Goal: Task Accomplishment & Management: Complete application form

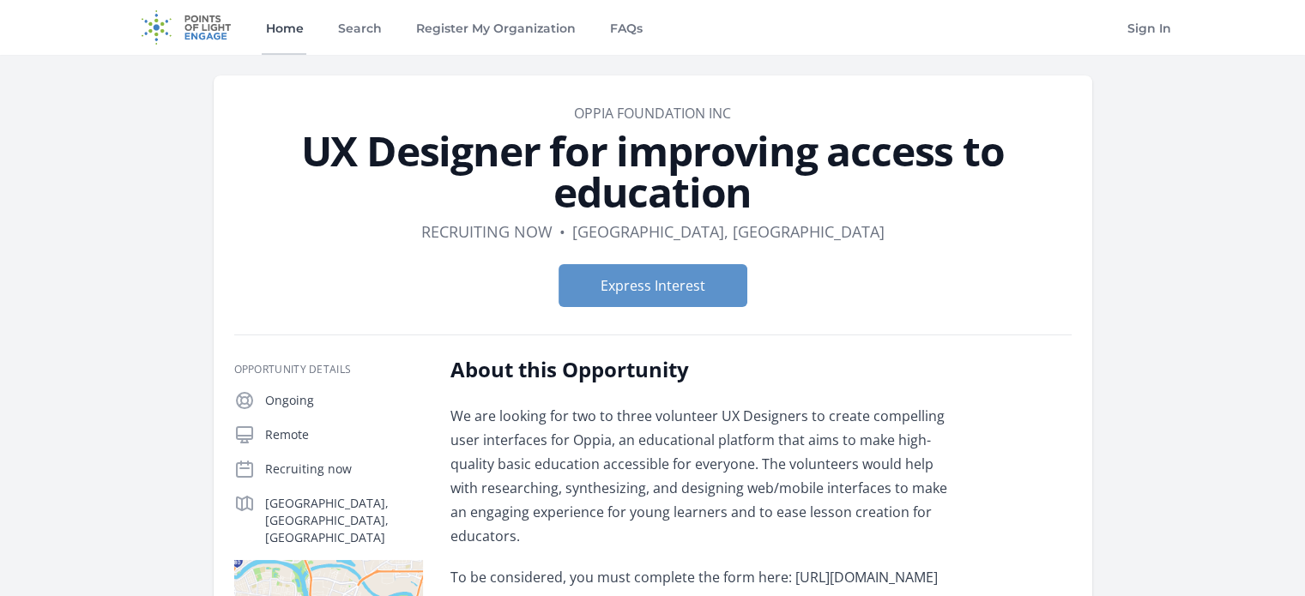
click at [293, 20] on link "Home" at bounding box center [284, 27] width 45 height 55
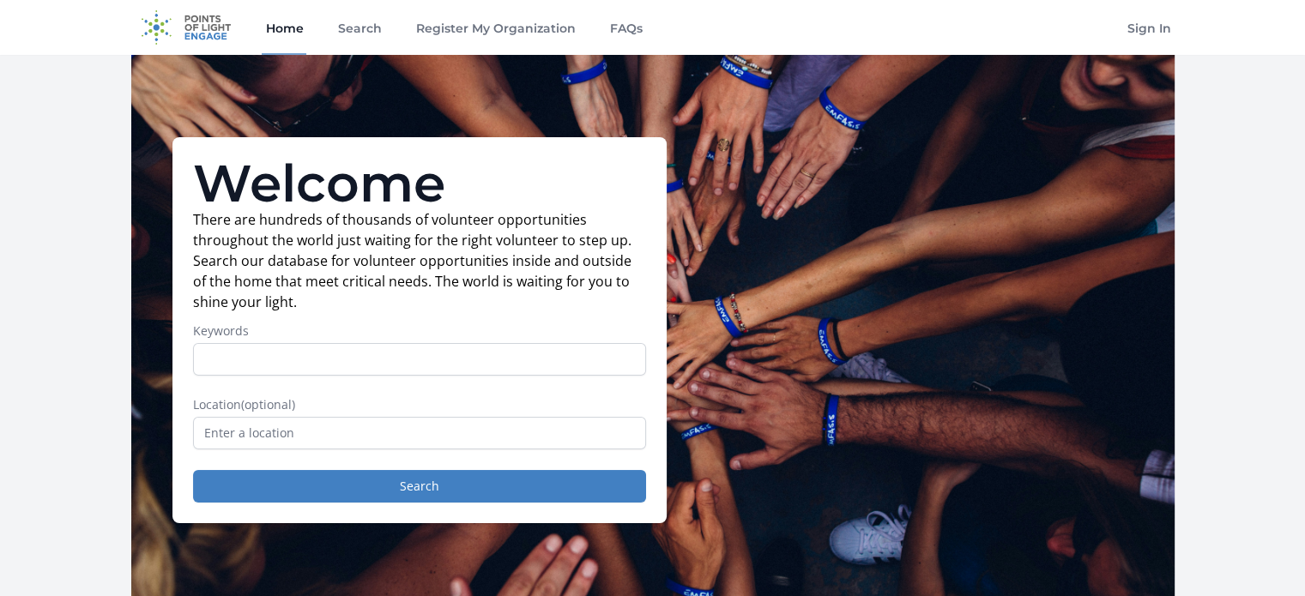
click at [257, 356] on input "Keywords" at bounding box center [419, 359] width 453 height 33
type input "product design"
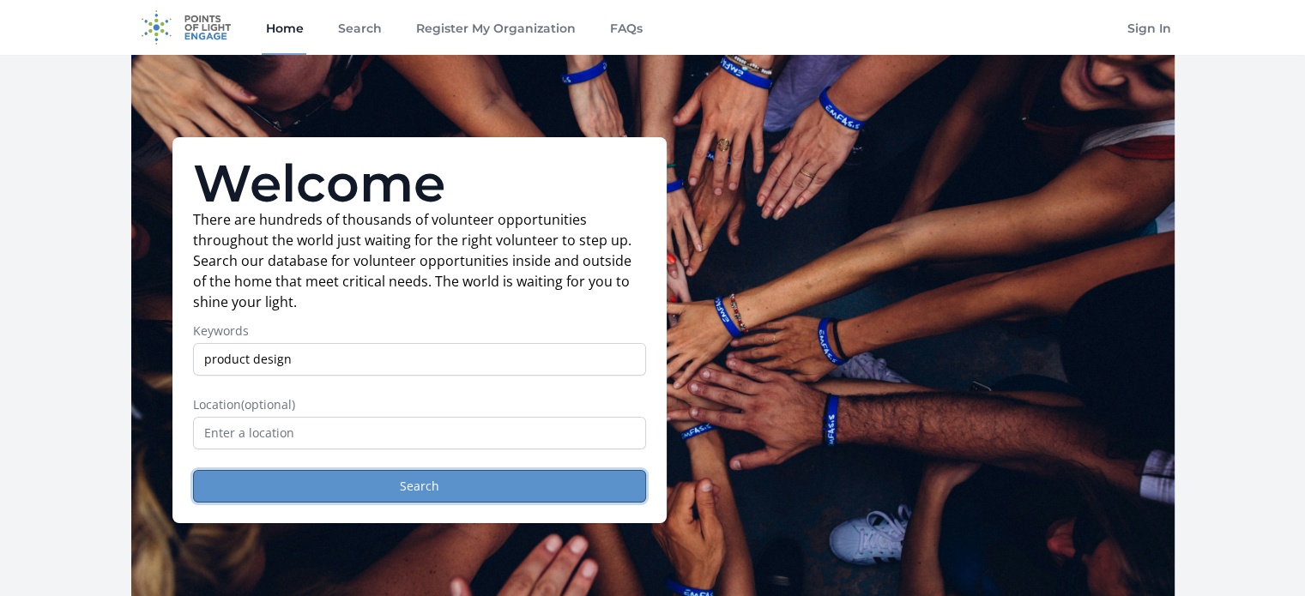
click at [309, 480] on button "Search" at bounding box center [419, 486] width 453 height 33
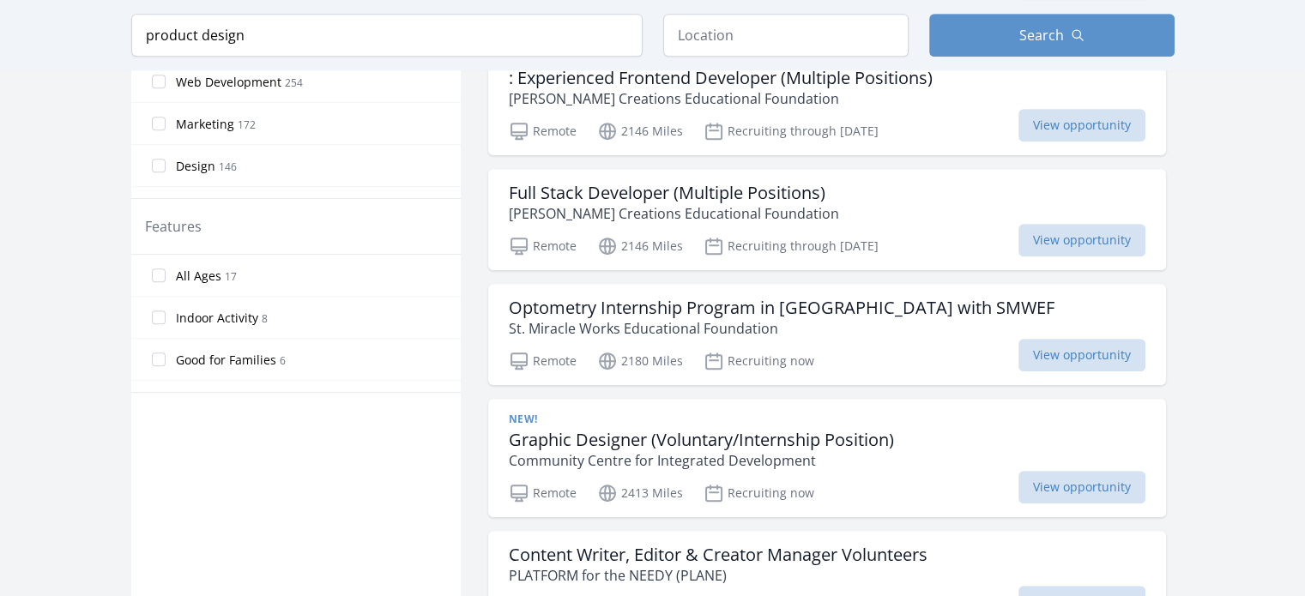
scroll to position [895, 0]
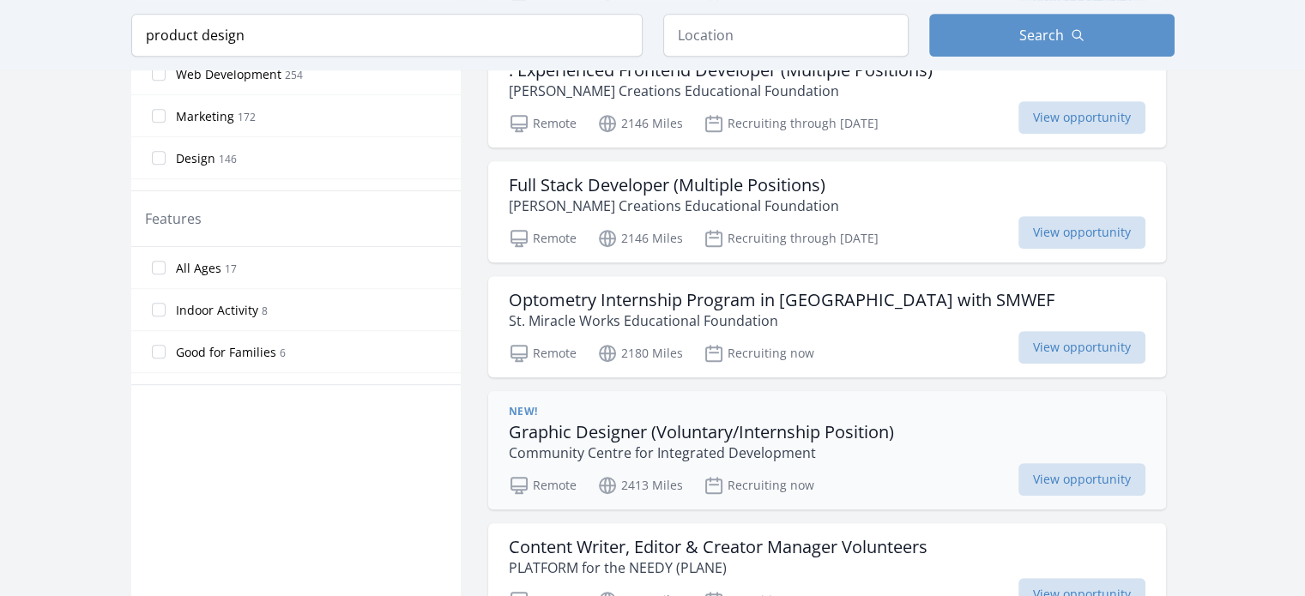
click at [817, 425] on h3 "Graphic Designer (Voluntary/Internship Position)" at bounding box center [701, 432] width 385 height 21
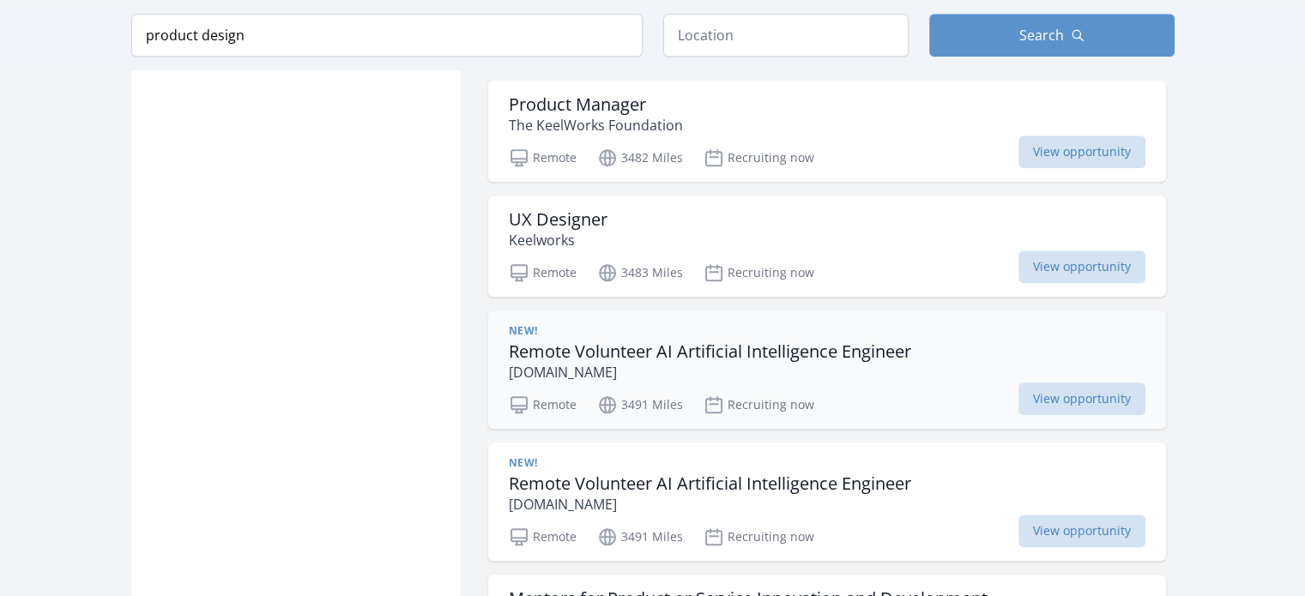
scroll to position [1791, 0]
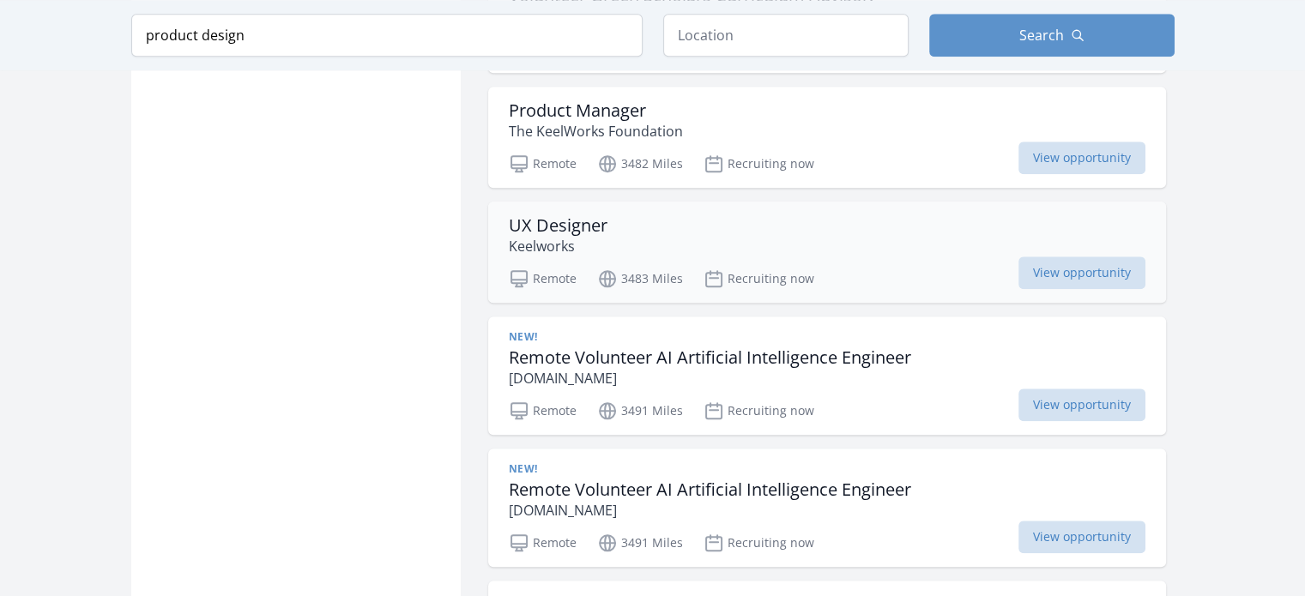
click at [573, 223] on h3 "UX Designer" at bounding box center [558, 225] width 99 height 21
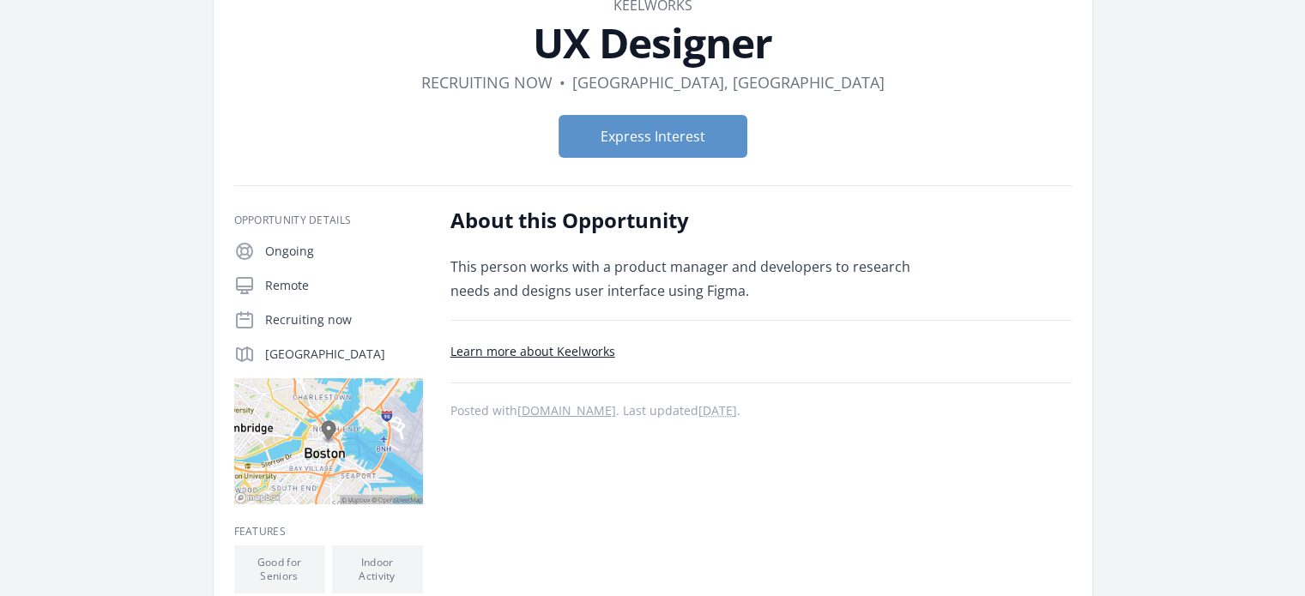
scroll to position [22, 0]
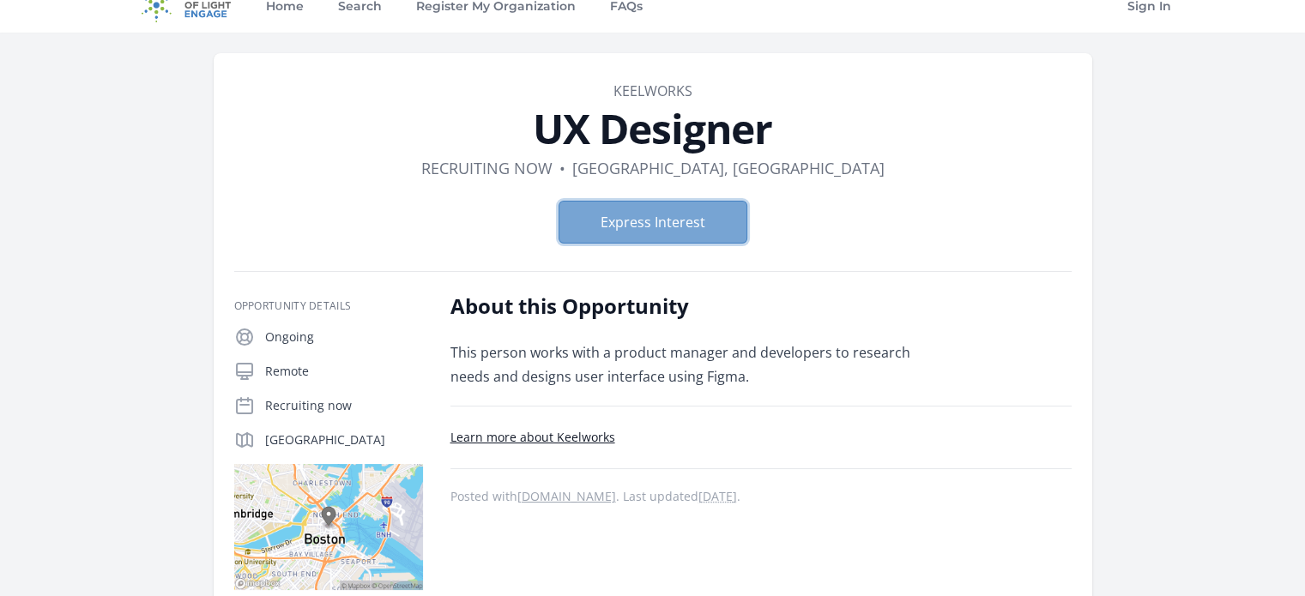
click at [644, 232] on button "Express Interest" at bounding box center [652, 222] width 189 height 43
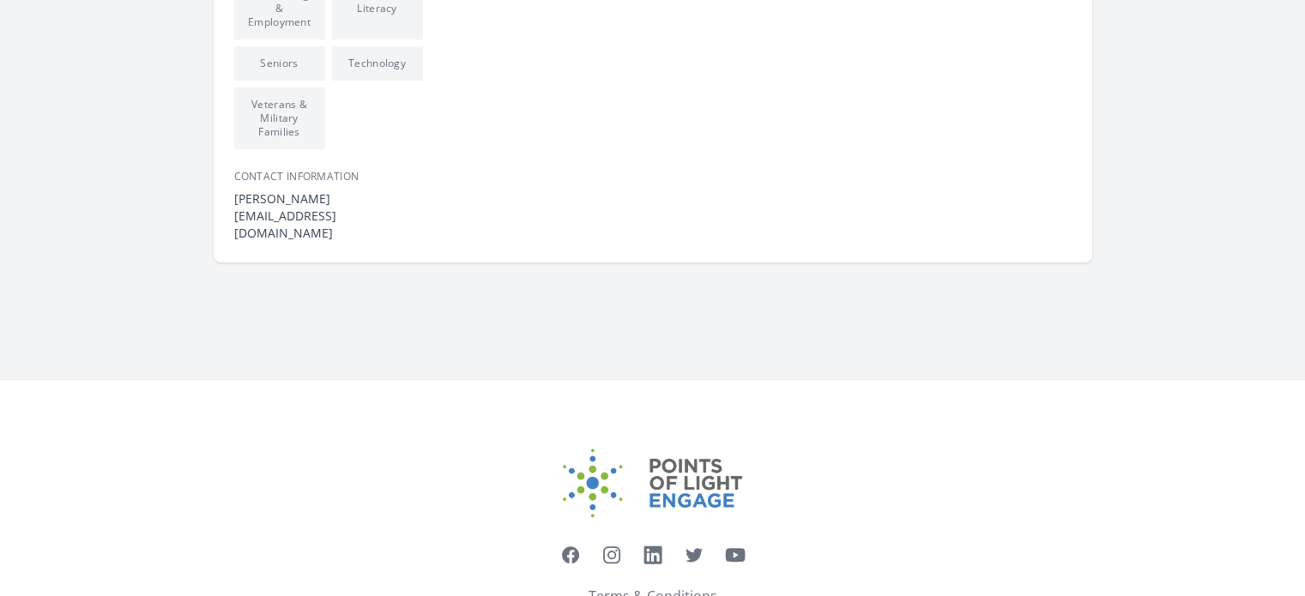
scroll to position [1052, 0]
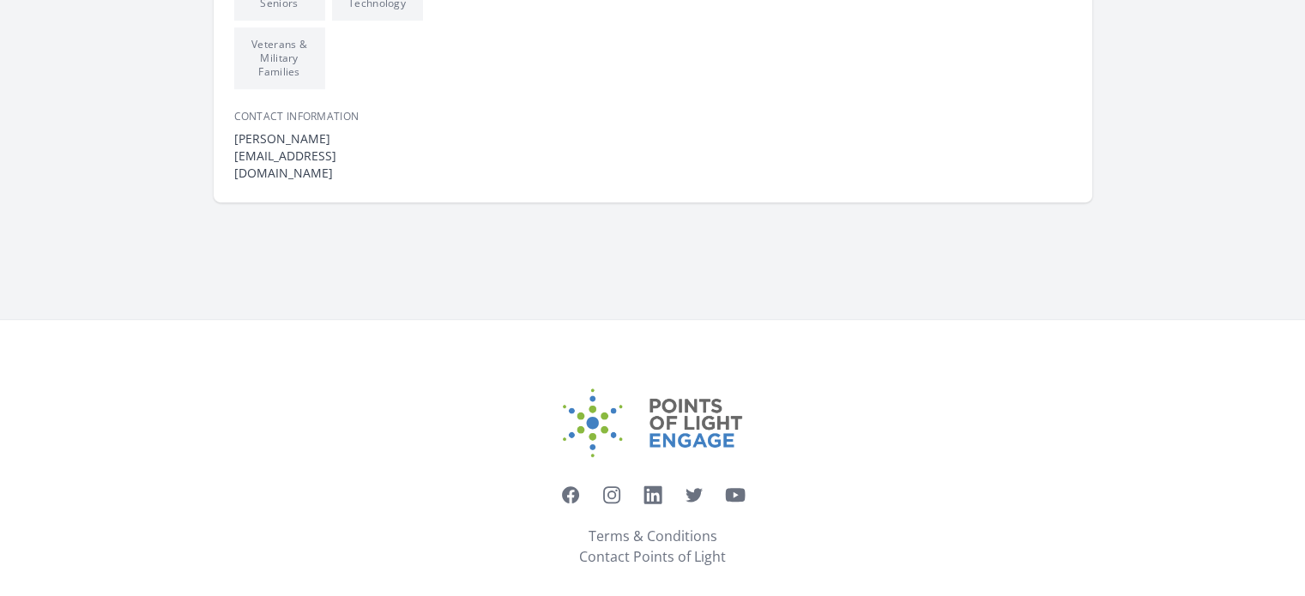
drag, startPoint x: 737, startPoint y: 540, endPoint x: 566, endPoint y: 548, distance: 170.9
click at [566, 548] on div "Terms & Conditions Contact Points of Light" at bounding box center [652, 546] width 1043 height 55
copy link "Contact Points of Light"
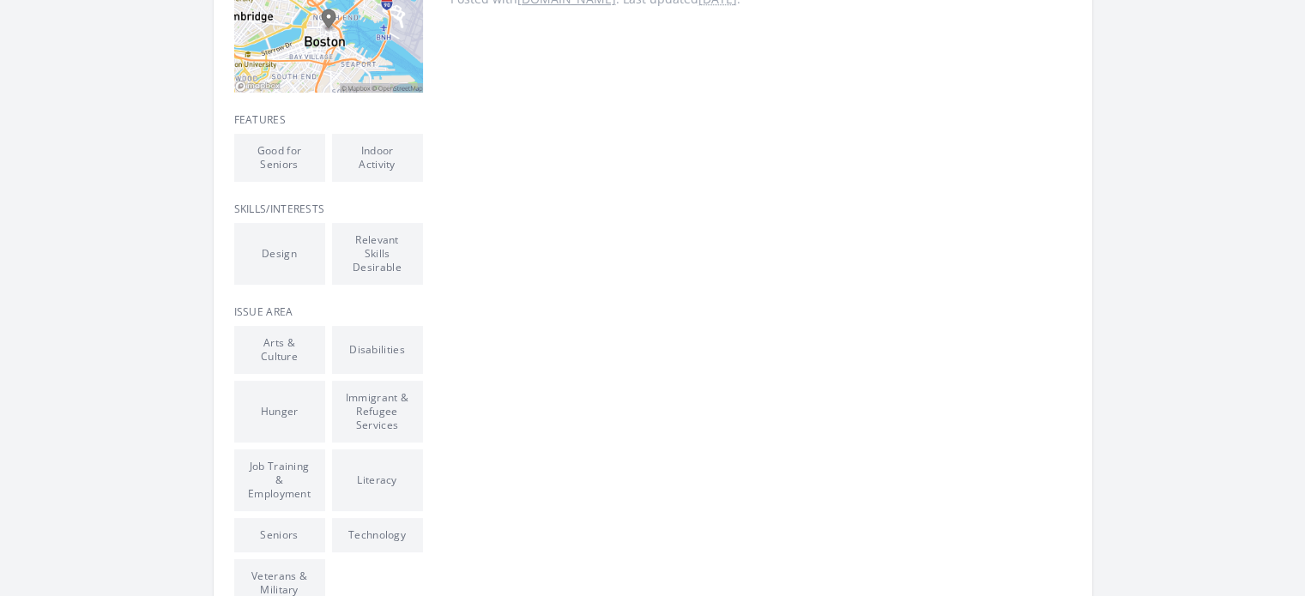
scroll to position [549, 0]
